Goal: Transaction & Acquisition: Book appointment/travel/reservation

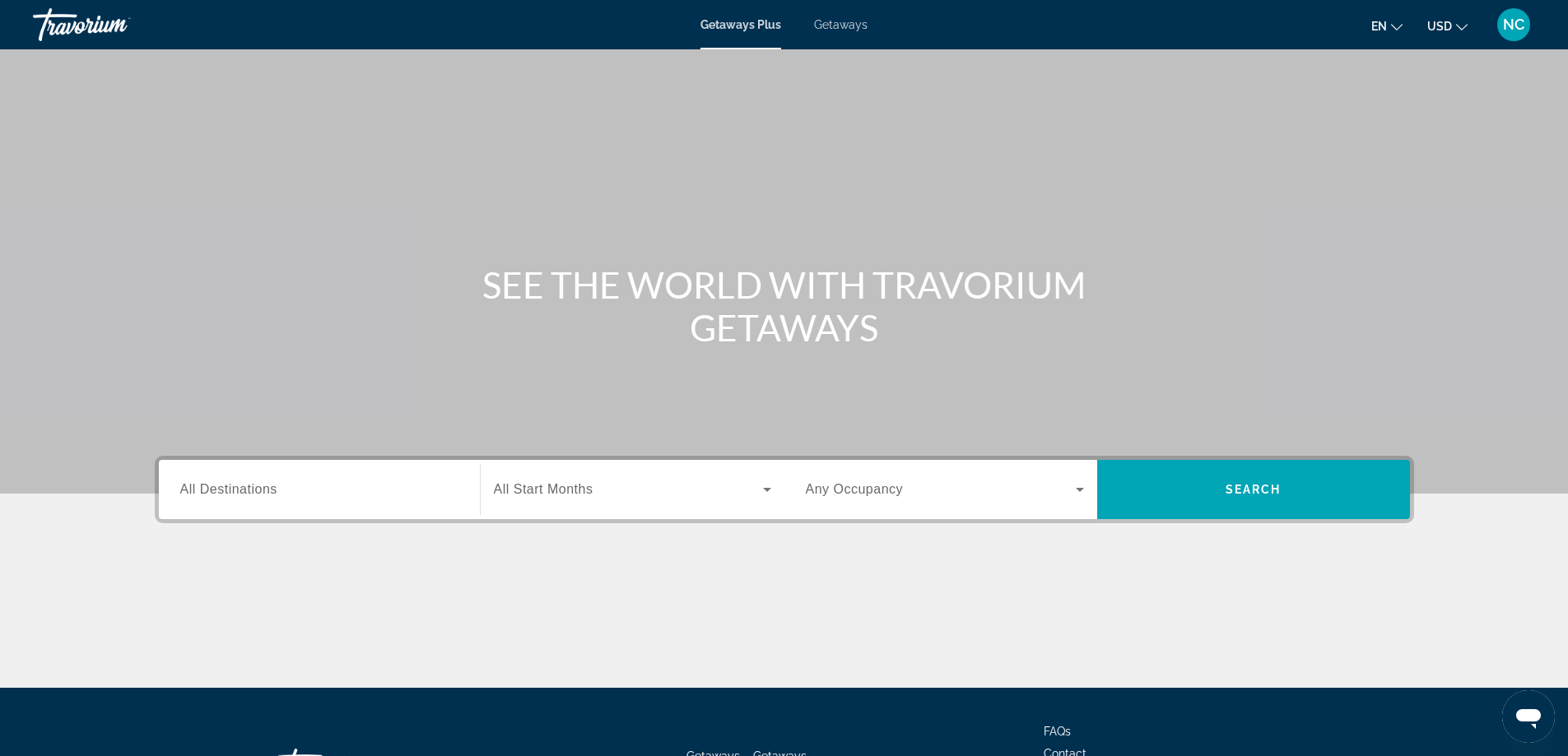
click at [838, 20] on span "Getaways" at bounding box center [841, 25] width 53 height 13
click at [219, 493] on span "All Destinations" at bounding box center [229, 489] width 97 height 14
click at [219, 493] on input "Destination All Destinations" at bounding box center [319, 490] width 279 height 20
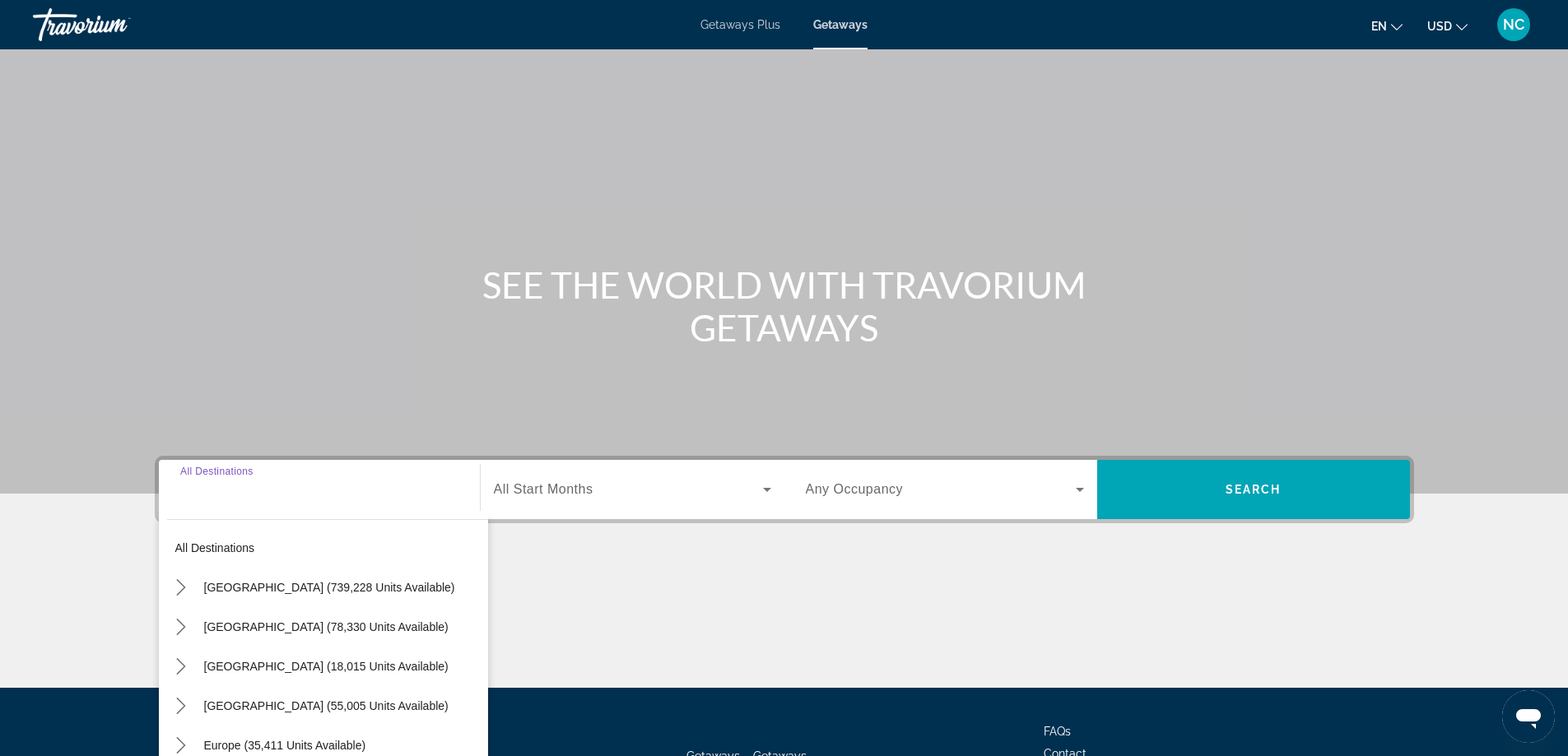
scroll to position [133, 0]
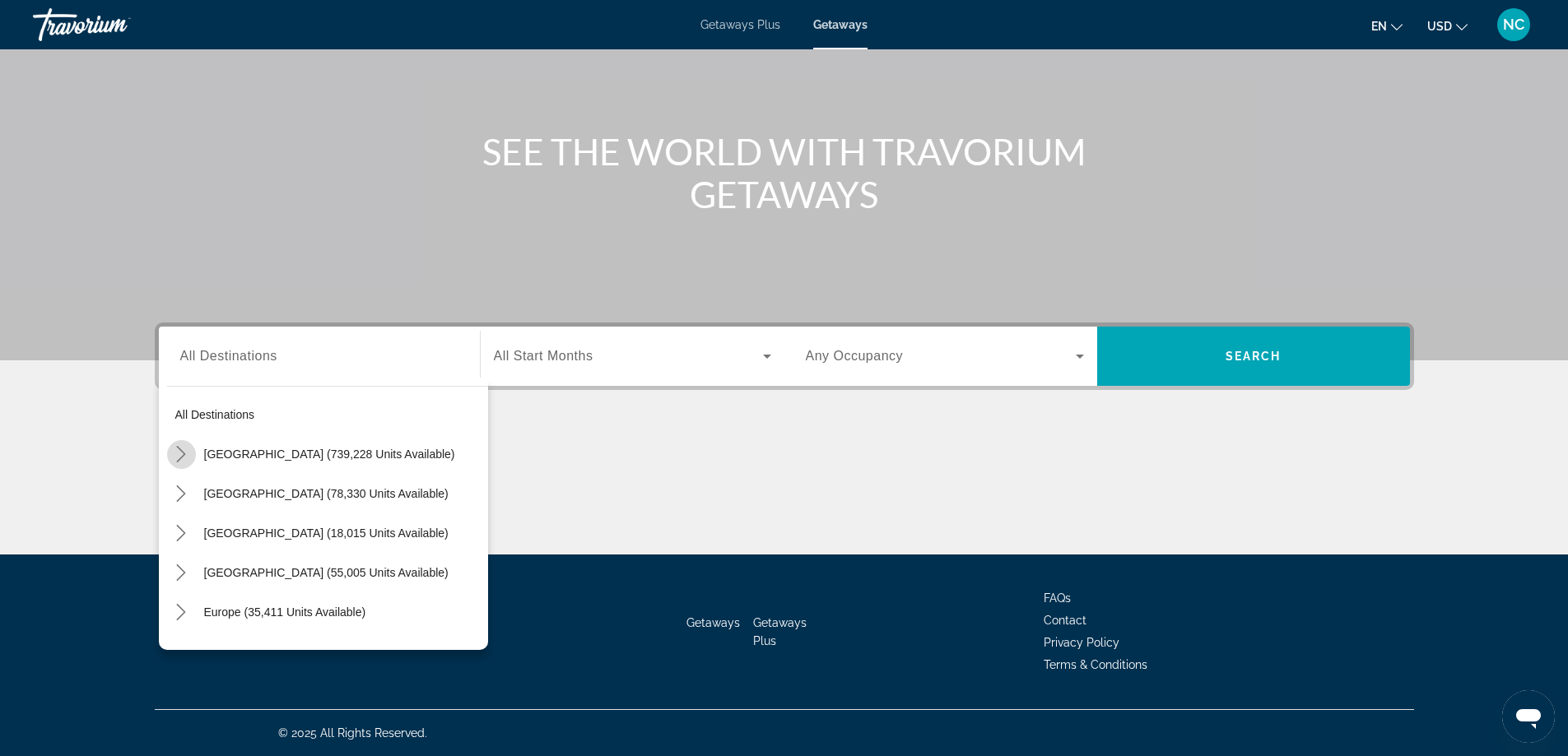
click at [182, 456] on icon "Toggle United States (739,228 units available) submenu" at bounding box center [182, 454] width 10 height 16
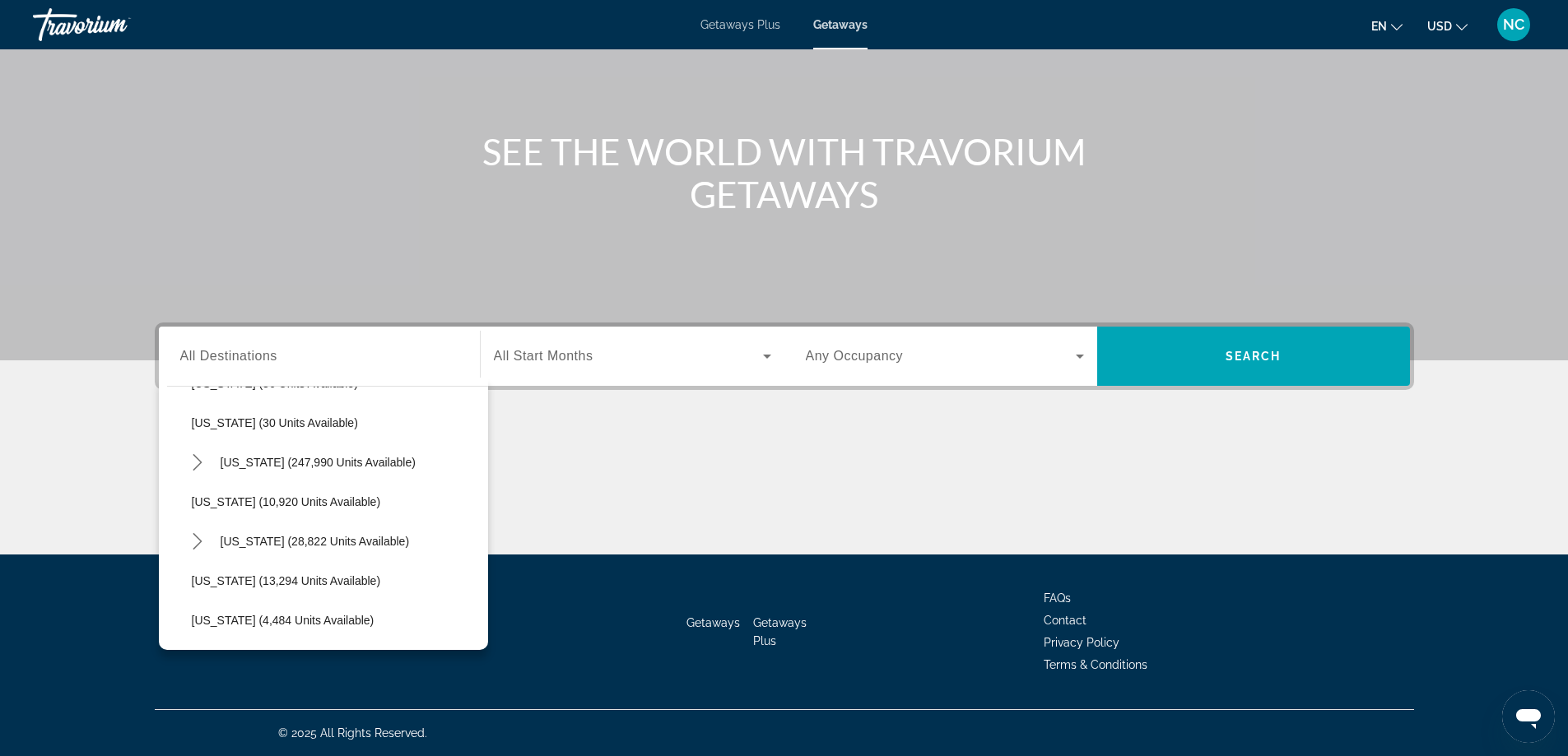
scroll to position [295, 0]
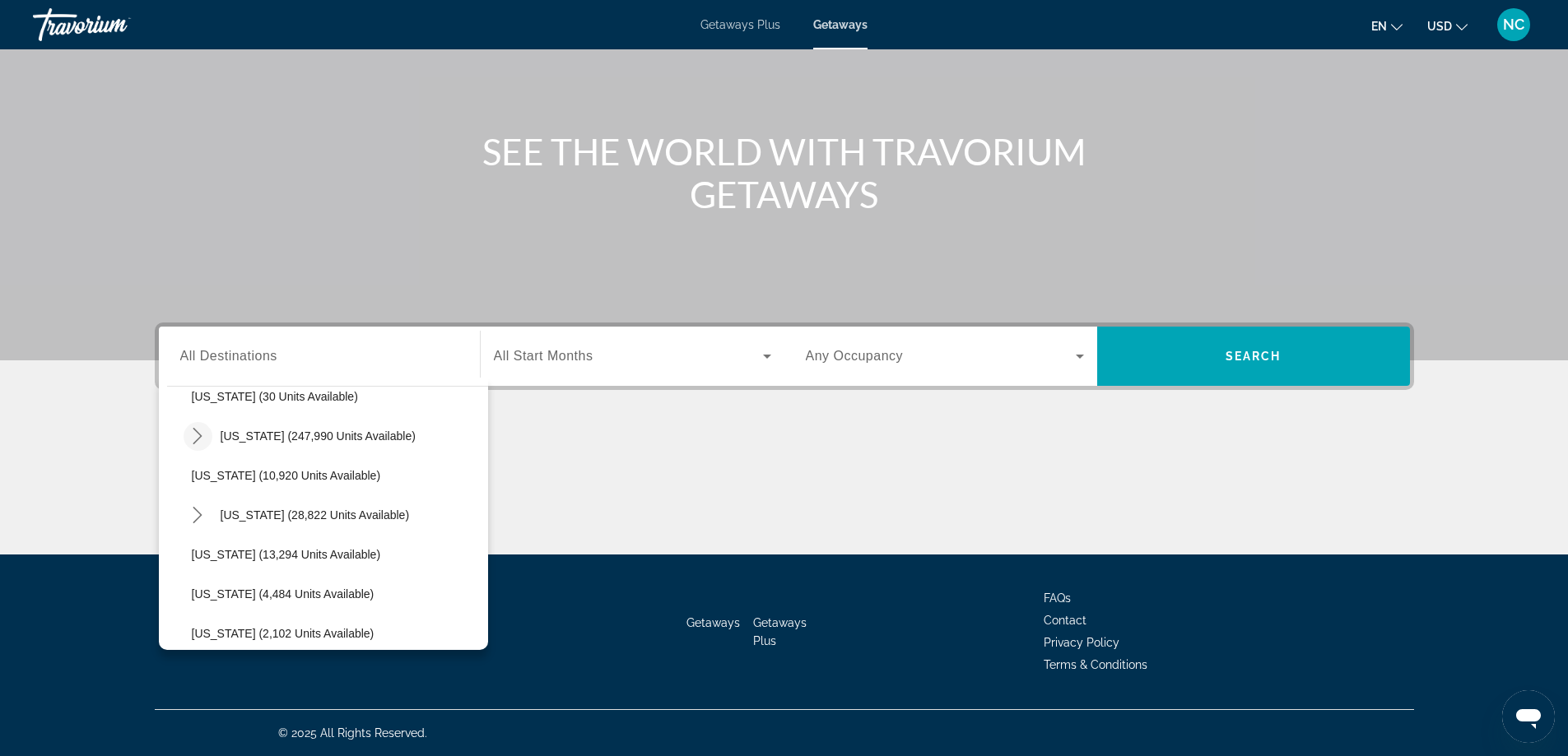
click at [199, 433] on icon "Toggle Florida (247,990 units available) submenu" at bounding box center [198, 436] width 10 height 16
click at [290, 477] on span "Orlando & Disney Area (96,285 units available)" at bounding box center [329, 475] width 242 height 13
type input "**********"
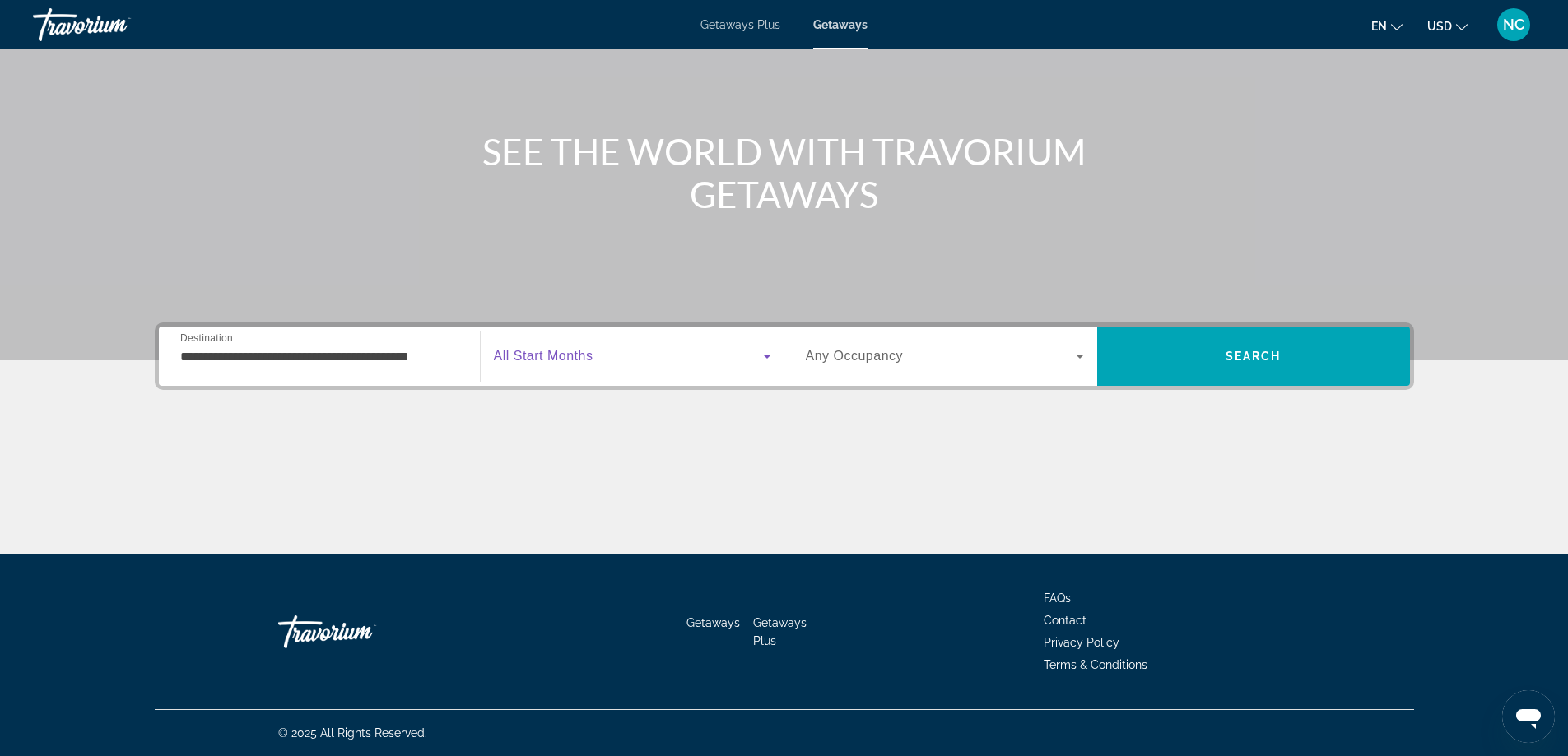
click at [765, 357] on icon "Search widget" at bounding box center [766, 357] width 9 height 4
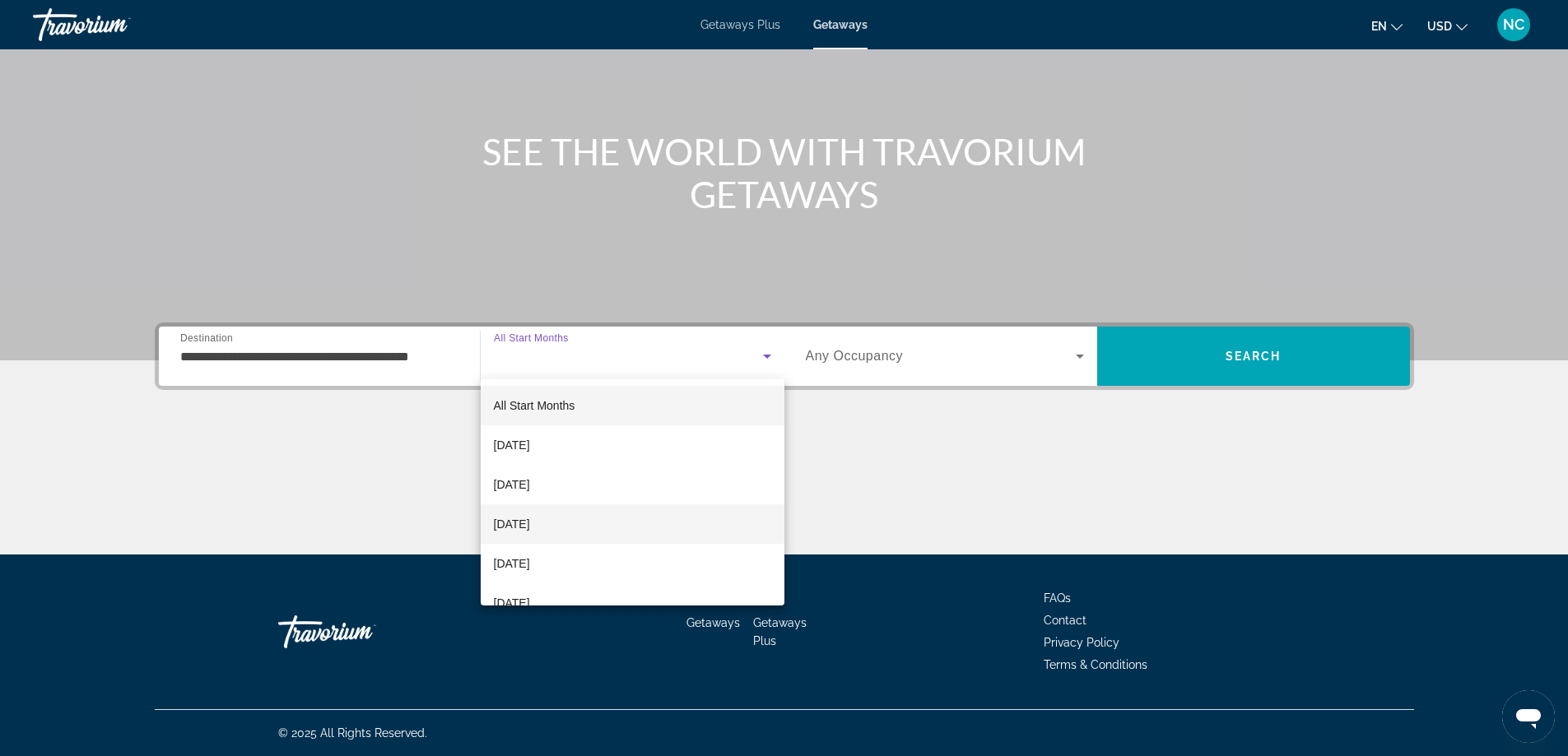
scroll to position [83, 0]
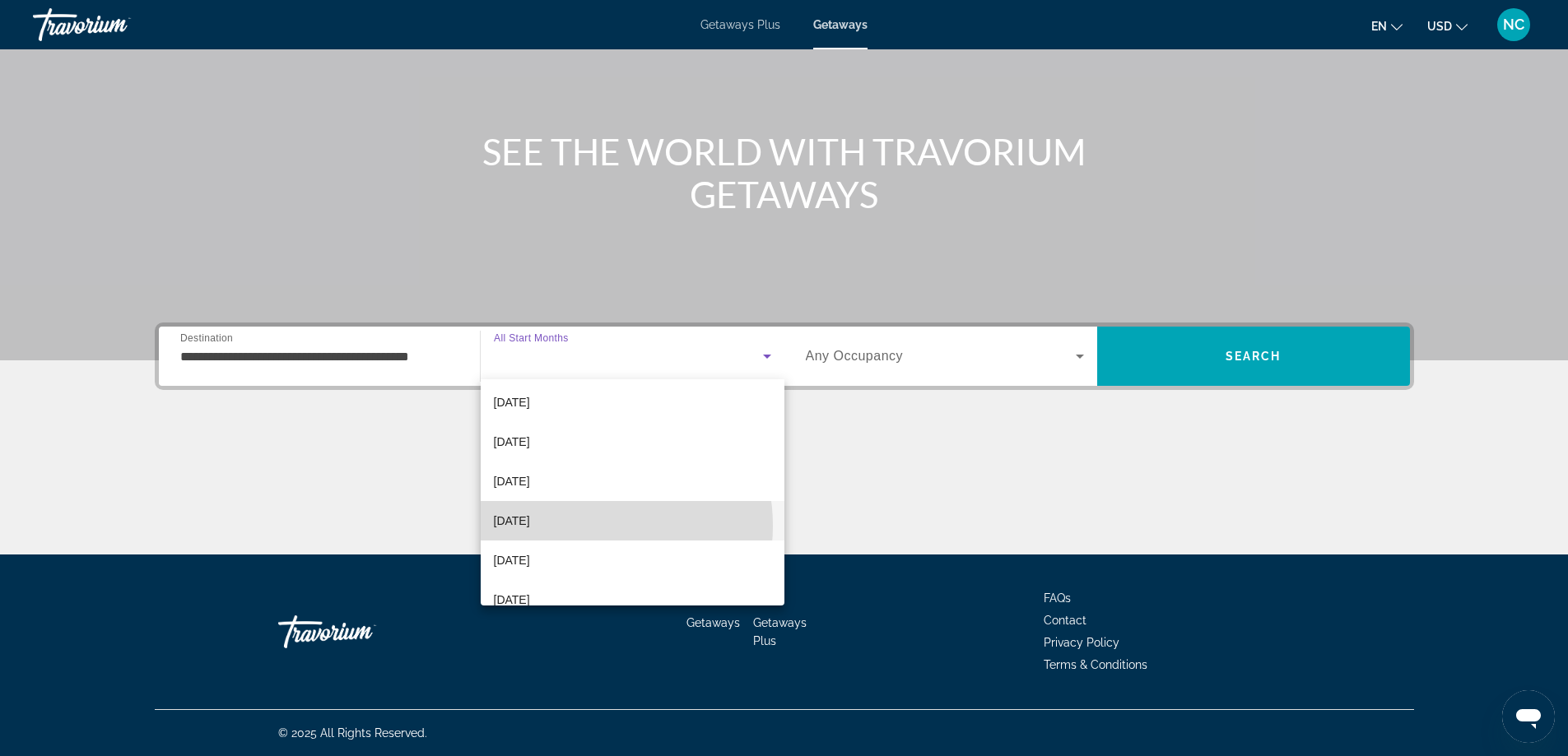
click at [578, 526] on mat-option "February 2026" at bounding box center [631, 521] width 303 height 40
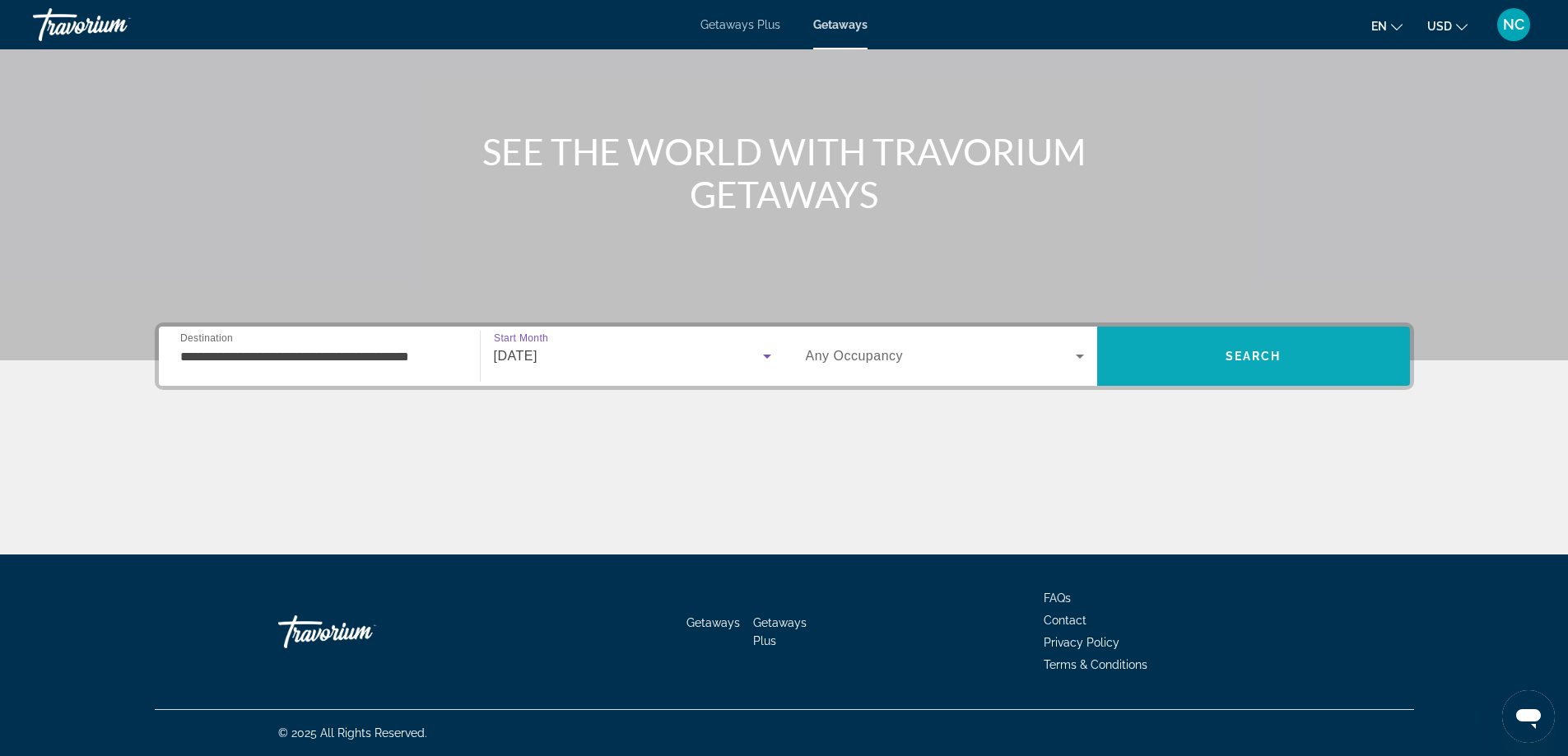
click at [1233, 356] on span "Search" at bounding box center [1253, 357] width 56 height 13
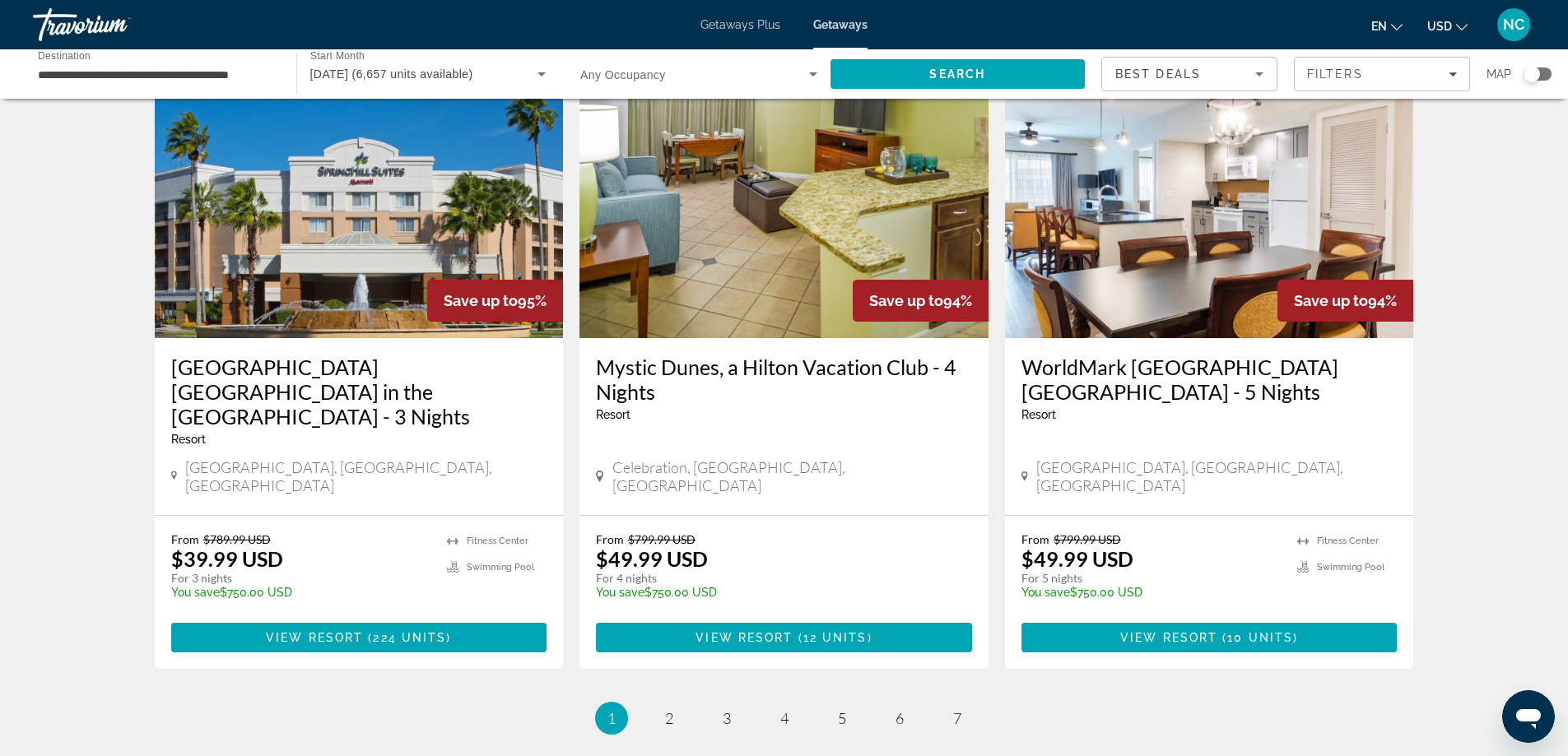
scroll to position [2005, 0]
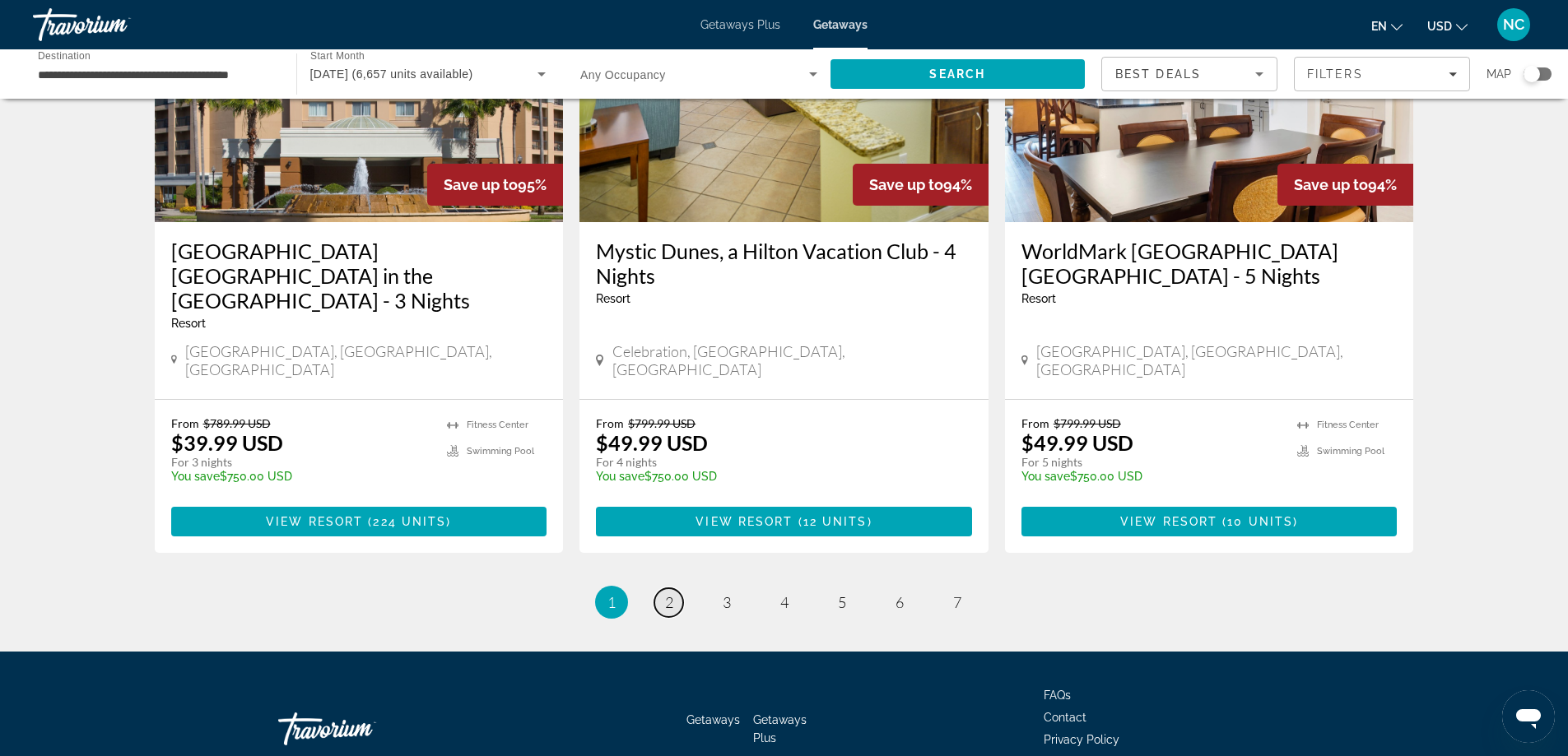
click at [669, 593] on span "2" at bounding box center [668, 602] width 9 height 18
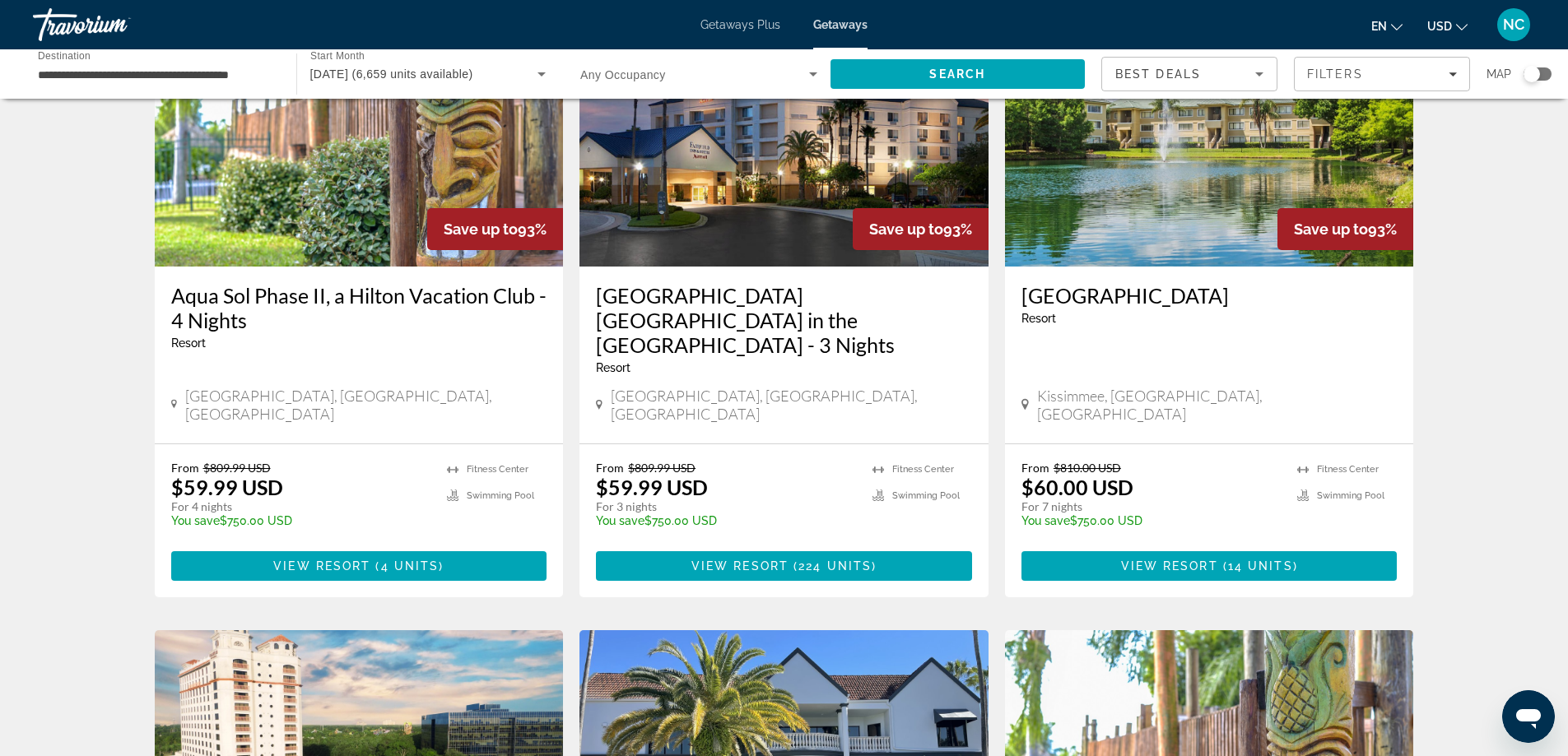
scroll to position [494, 0]
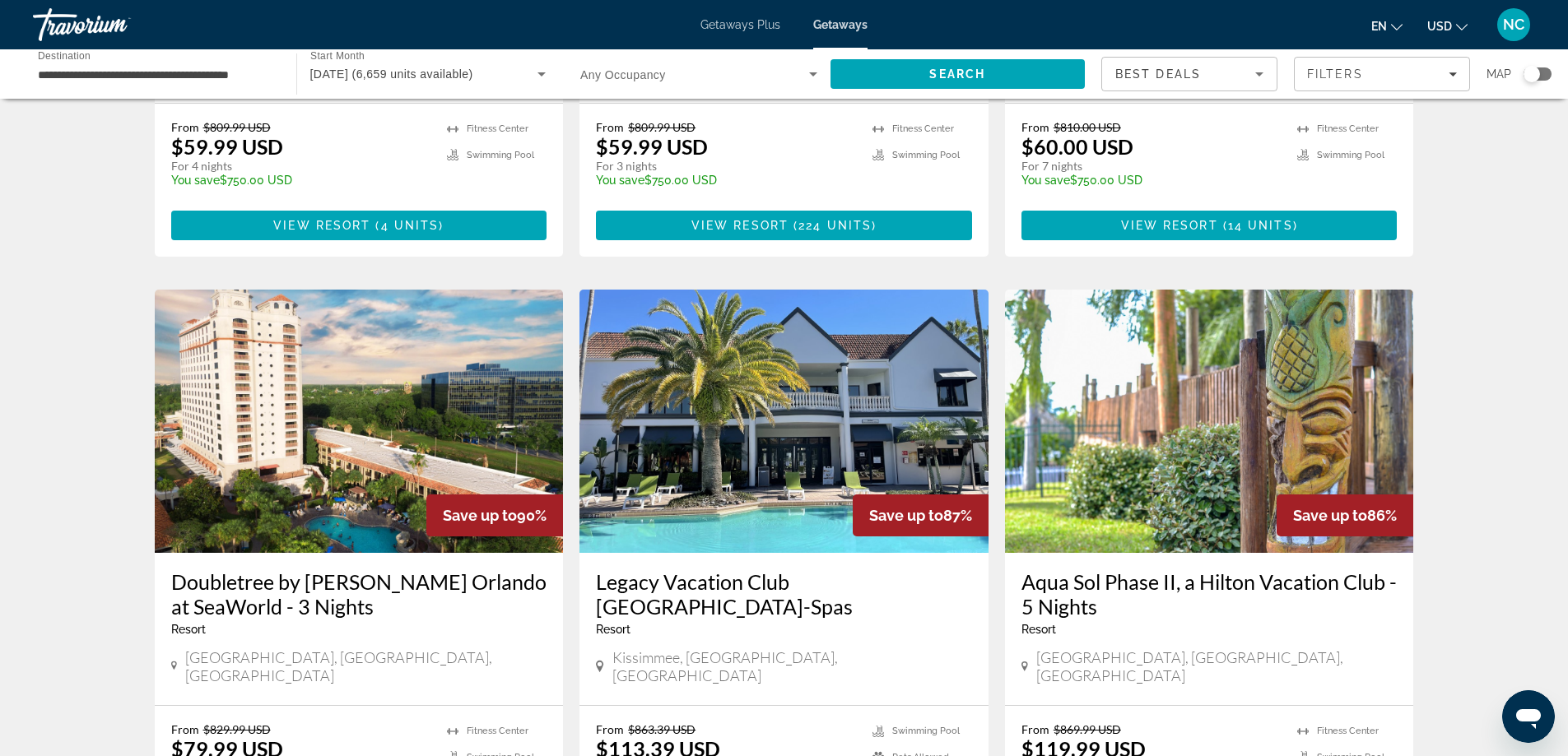
click at [220, 401] on img "Main content" at bounding box center [359, 421] width 409 height 263
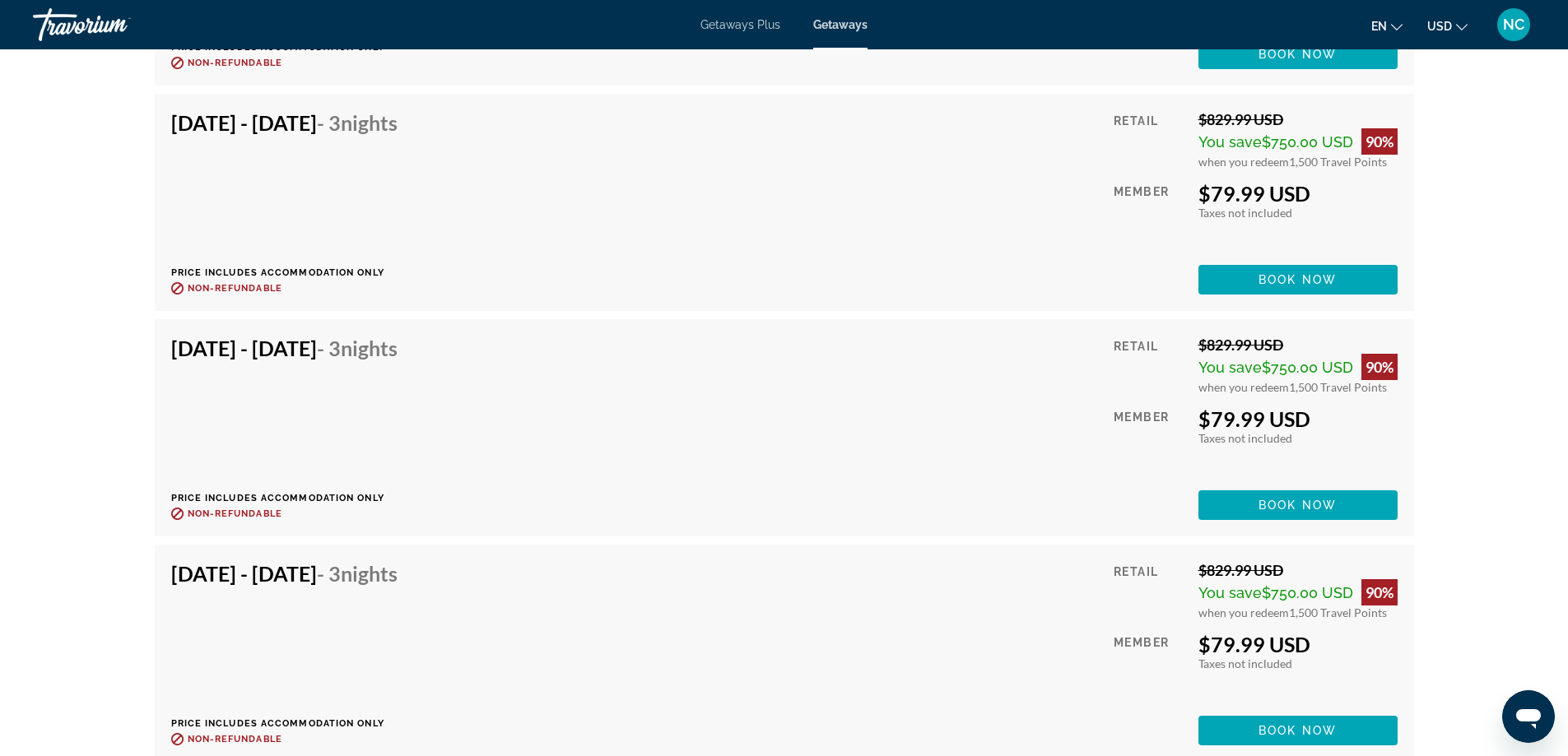
scroll to position [6291, 0]
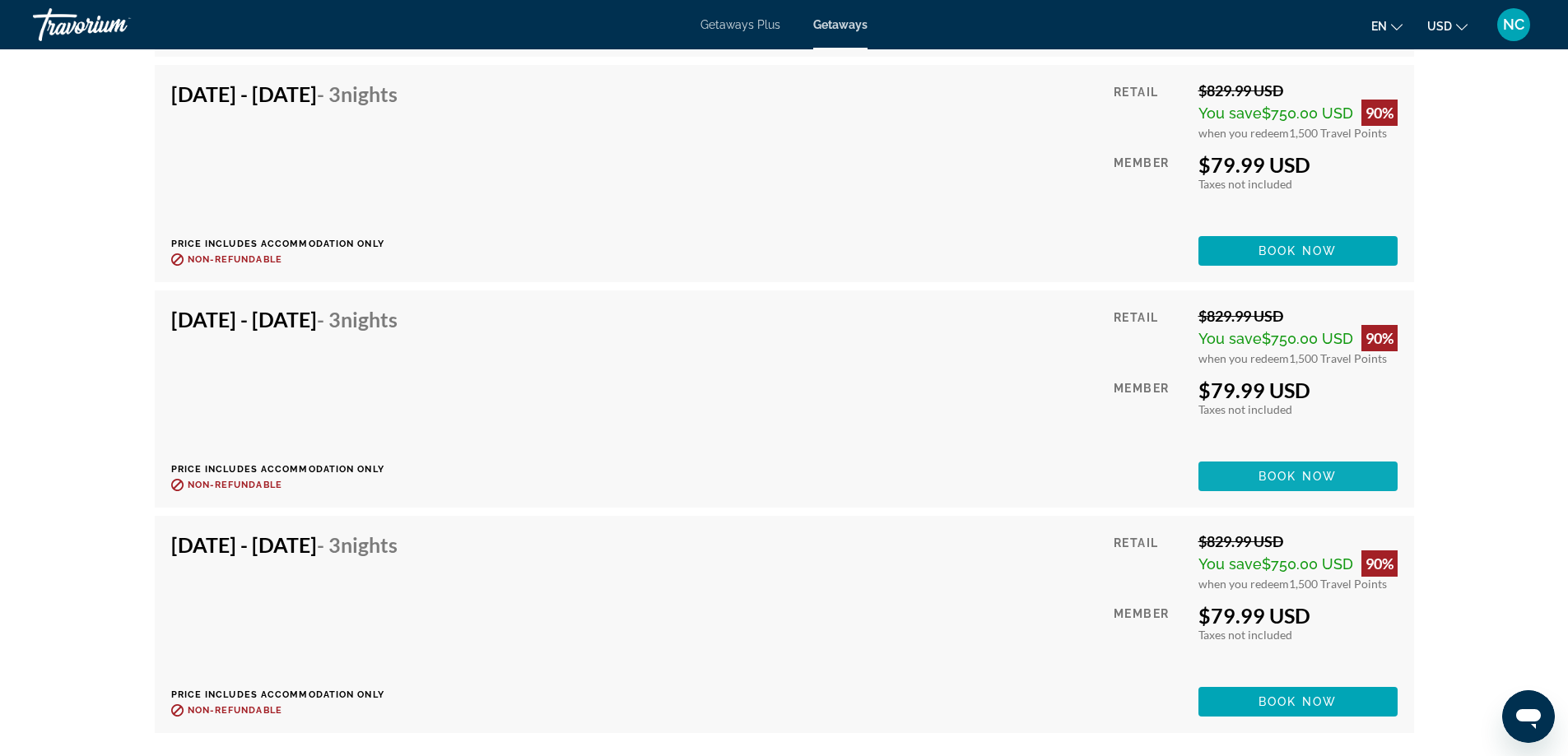
click at [1256, 476] on span "Main content" at bounding box center [1297, 476] width 199 height 40
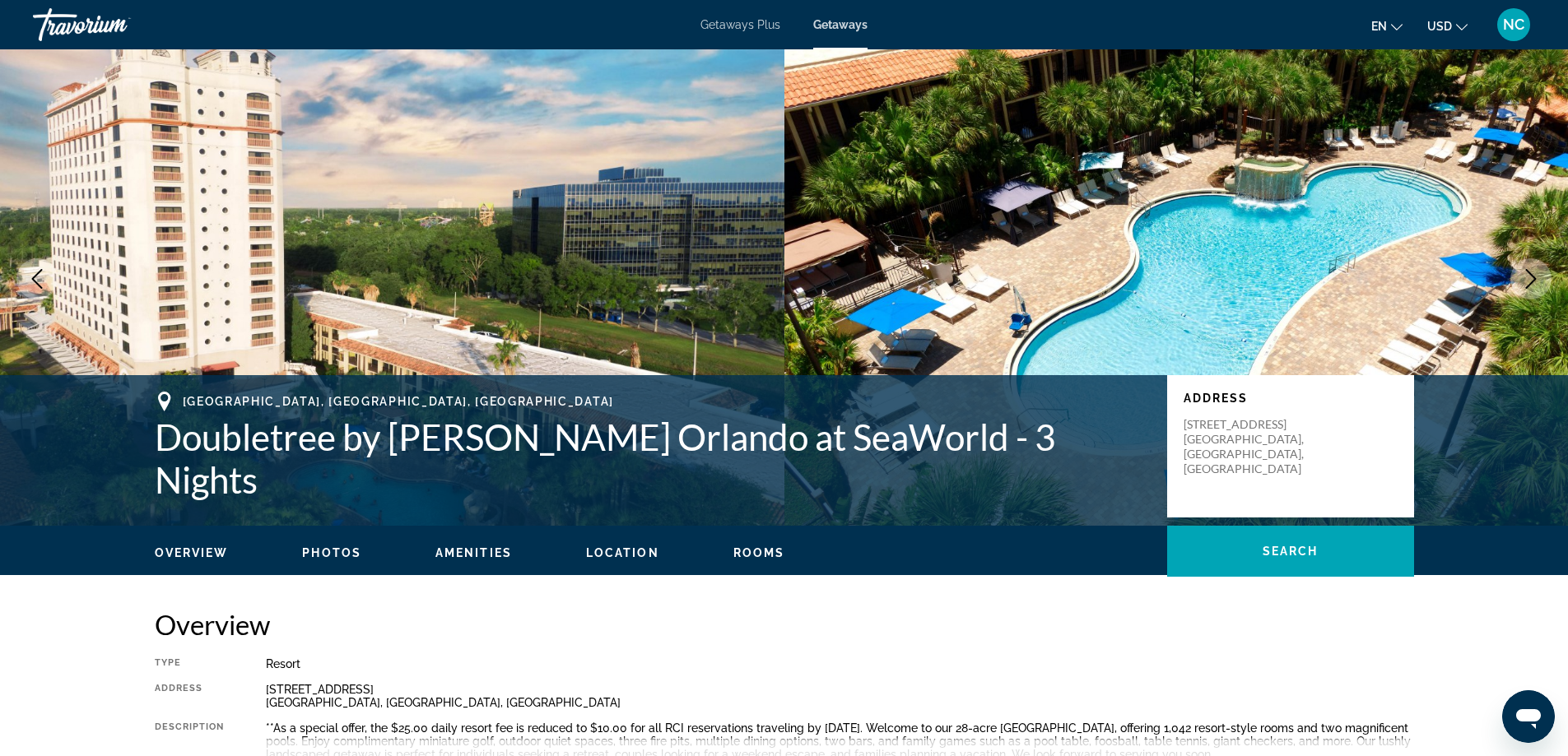
scroll to position [0, 0]
